Goal: Consume media (video, audio)

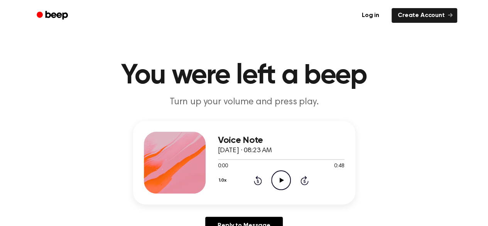
click at [281, 176] on icon "Play Audio" at bounding box center [281, 180] width 20 height 20
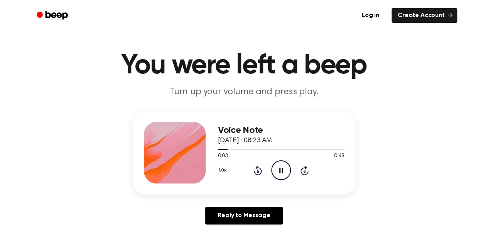
scroll to position [29, 0]
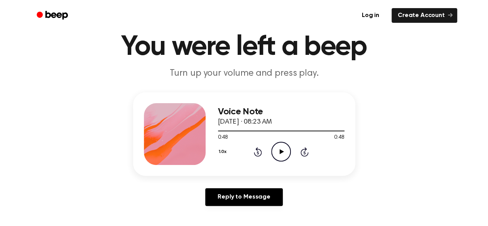
click at [280, 153] on icon at bounding box center [282, 151] width 4 height 5
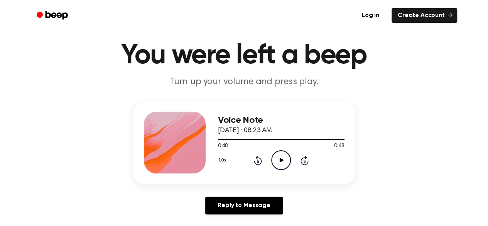
scroll to position [0, 0]
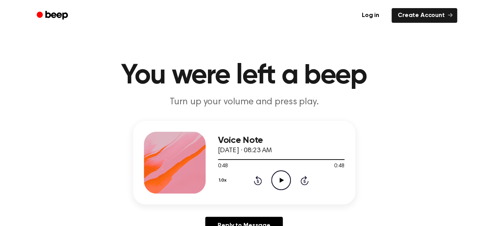
click at [56, 136] on div "Voice Note September 11, 2025 · 08:23 AM 0:48 0:48 Your browser does not suppor…" at bounding box center [244, 181] width 470 height 120
click at [280, 178] on icon at bounding box center [282, 180] width 4 height 5
click at [282, 176] on icon "Play Audio" at bounding box center [281, 180] width 20 height 20
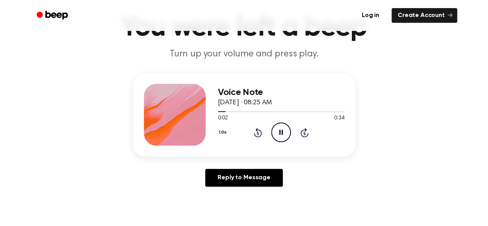
scroll to position [55, 0]
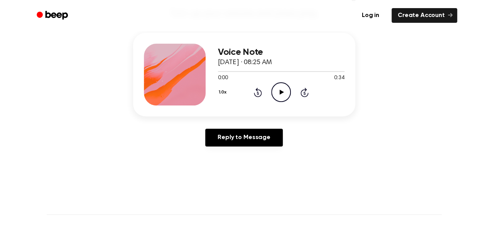
scroll to position [86, 0]
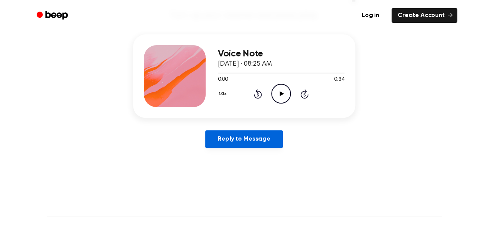
click at [247, 139] on link "Reply to Message" at bounding box center [243, 139] width 77 height 18
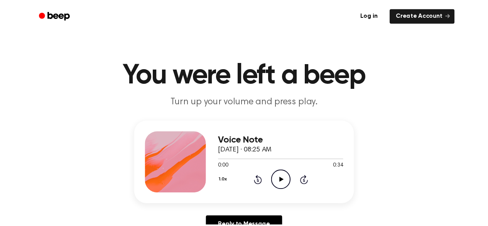
scroll to position [86, 0]
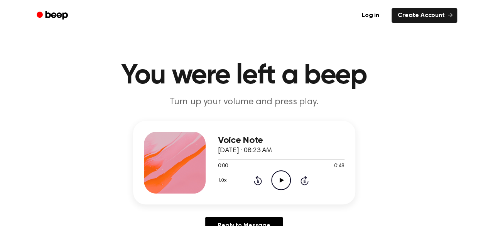
click at [278, 180] on icon "Play Audio" at bounding box center [281, 180] width 20 height 20
